Goal: Information Seeking & Learning: Learn about a topic

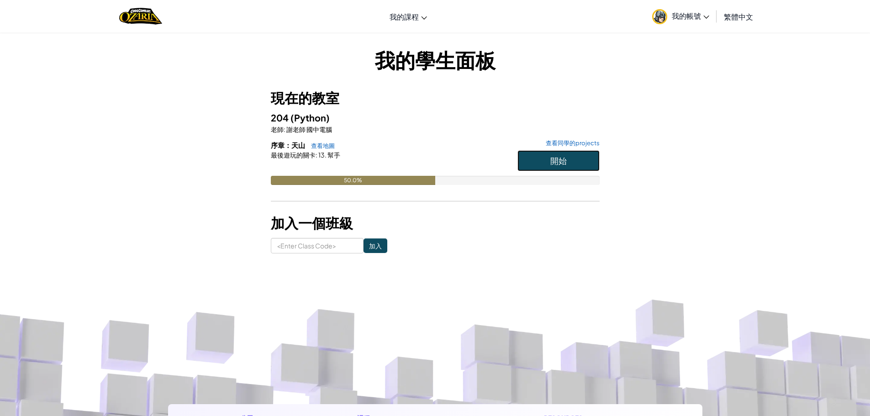
click at [589, 165] on button "開始" at bounding box center [558, 160] width 82 height 21
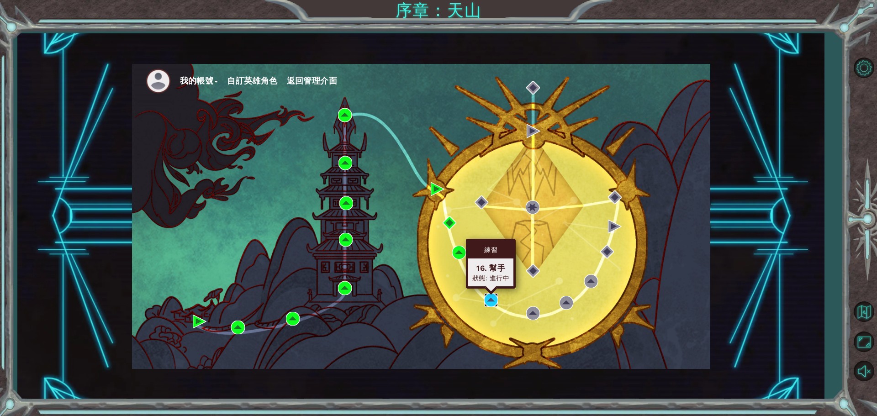
click at [489, 296] on img at bounding box center [491, 300] width 14 height 14
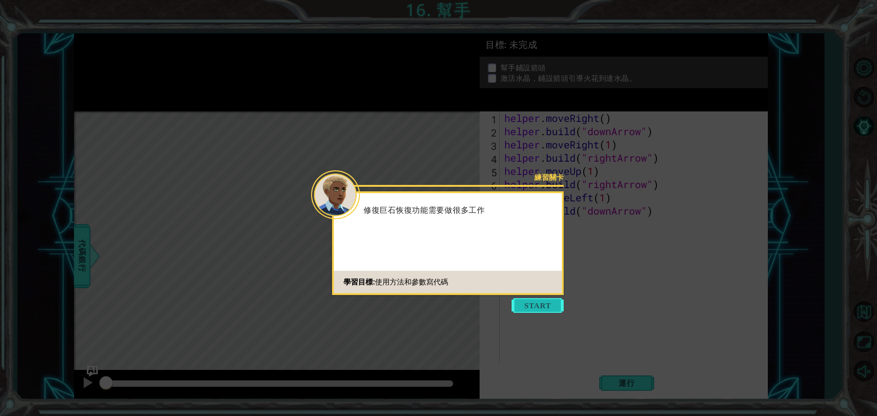
click at [518, 306] on button "Start" at bounding box center [538, 305] width 52 height 15
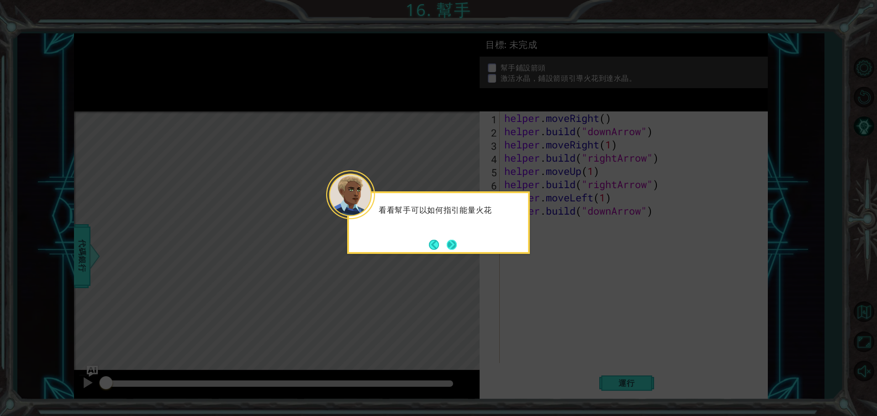
click at [457, 244] on button "Next" at bounding box center [452, 244] width 11 height 11
